Goal: Navigation & Orientation: Find specific page/section

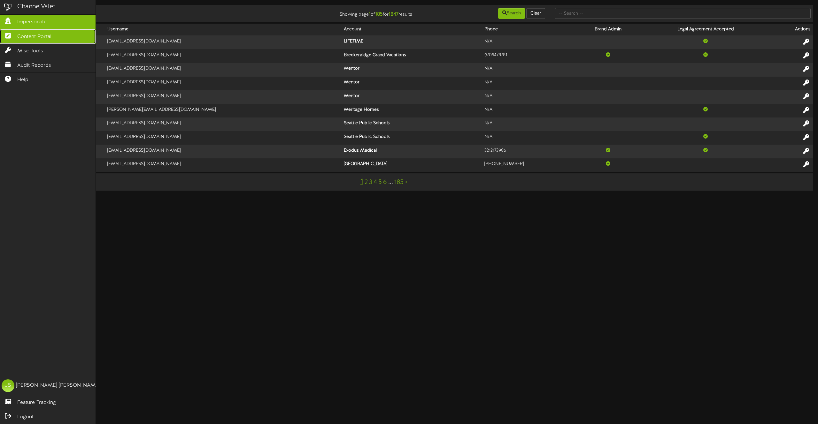
click at [33, 42] on link "Content Portal" at bounding box center [48, 36] width 96 height 14
